Goal: Check status

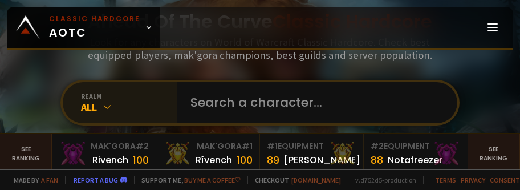
click at [97, 104] on div "All" at bounding box center [129, 106] width 96 height 13
drag, startPoint x: 107, startPoint y: 106, endPoint x: 117, endPoint y: 106, distance: 10.3
click at [106, 106] on icon at bounding box center [107, 106] width 11 height 11
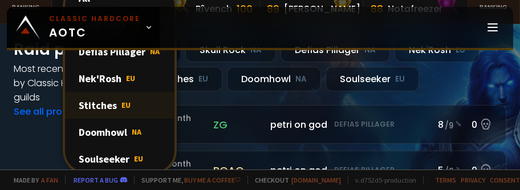
scroll to position [171, 0]
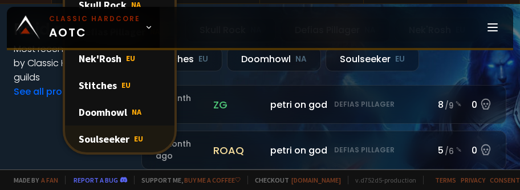
click at [109, 139] on div "Soulseeker EU" at bounding box center [119, 138] width 109 height 27
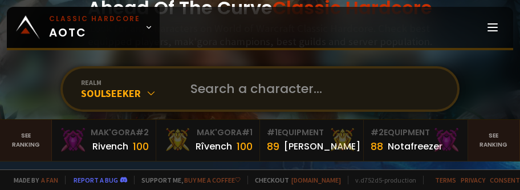
scroll to position [0, 0]
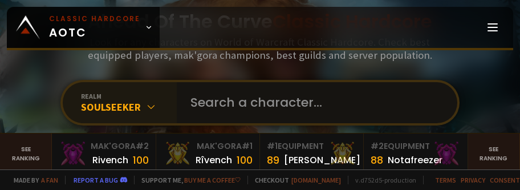
click at [214, 109] on input "text" at bounding box center [314, 102] width 260 height 41
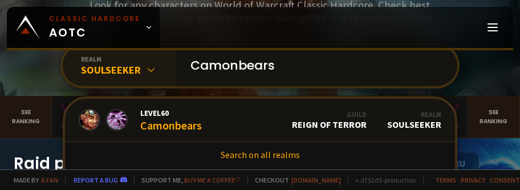
scroll to position [57, 0]
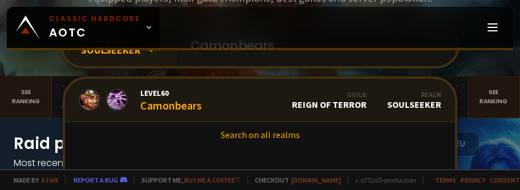
type input "Camonbears"
click at [186, 107] on div "Level 60 Camonbears" at bounding box center [171, 100] width 62 height 25
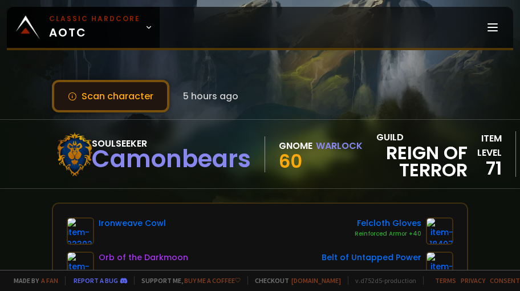
click at [111, 96] on button "Scan character" at bounding box center [110, 96] width 117 height 33
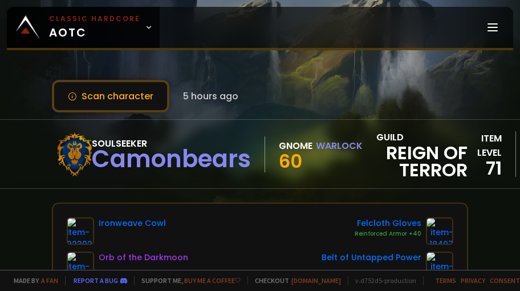
click at [232, 100] on span "5 hours ago" at bounding box center [210, 96] width 55 height 14
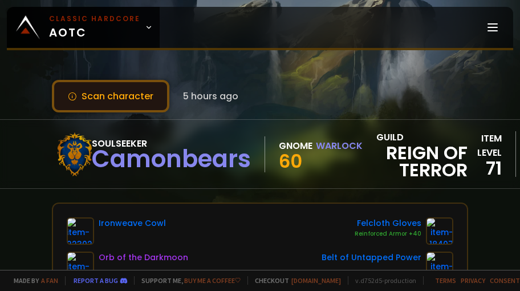
click at [137, 98] on button "Scan character" at bounding box center [110, 96] width 117 height 33
